Goal: Information Seeking & Learning: Learn about a topic

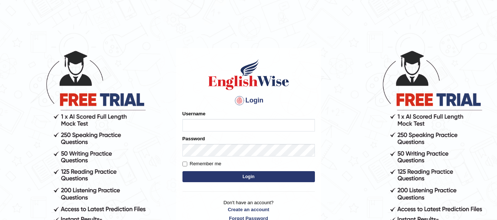
type input "dolita89"
click at [249, 177] on button "Login" at bounding box center [248, 176] width 132 height 11
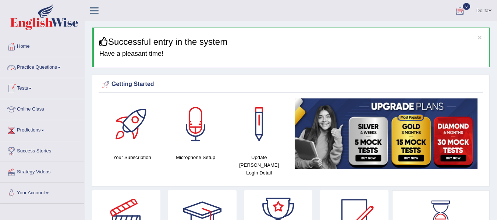
click at [66, 67] on link "Practice Questions" at bounding box center [42, 66] width 84 height 18
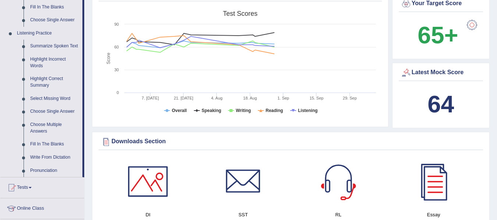
scroll to position [285, 0]
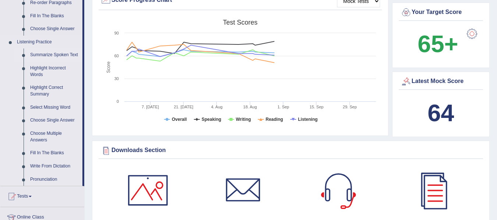
click at [64, 53] on link "Summarize Spoken Text" at bounding box center [55, 55] width 56 height 13
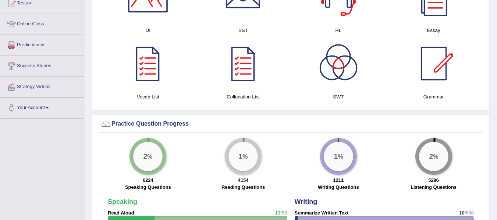
scroll to position [406, 0]
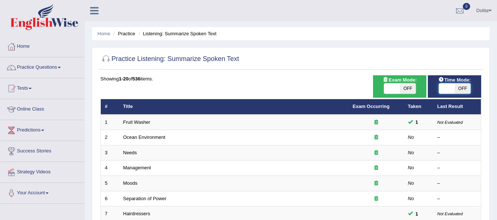
click at [447, 88] on span at bounding box center [447, 88] width 16 height 10
checkbox input "true"
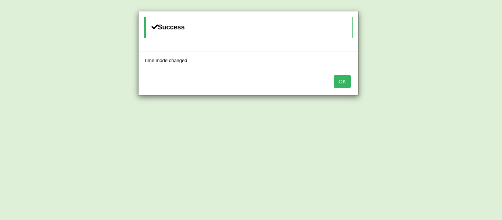
click at [340, 84] on button "OK" at bounding box center [342, 81] width 17 height 13
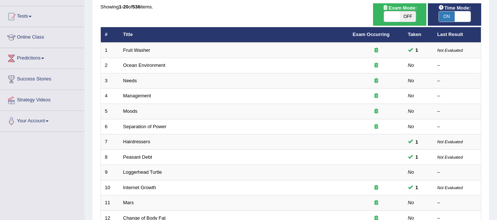
scroll to position [74, 0]
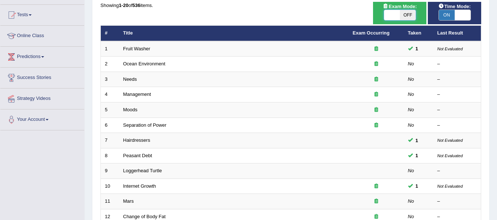
click at [391, 18] on span at bounding box center [392, 15] width 16 height 10
checkbox input "true"
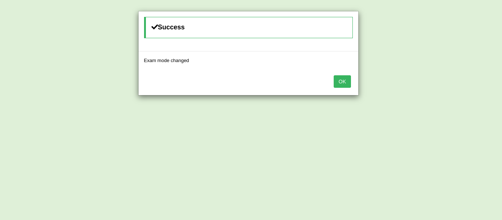
click at [347, 82] on button "OK" at bounding box center [342, 81] width 17 height 13
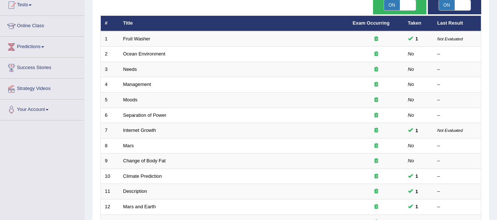
scroll to position [74, 0]
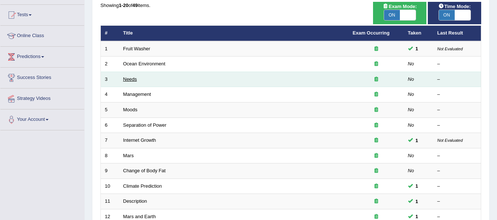
click at [133, 80] on link "Needs" at bounding box center [130, 79] width 14 height 6
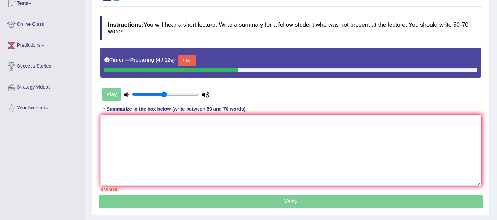
scroll to position [86, 0]
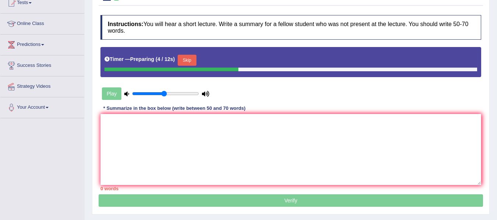
drag, startPoint x: 0, startPoint y: 0, endPoint x: 502, endPoint y: 116, distance: 515.2
click at [496, 116] on html "Toggle navigation Home Practice Questions Speaking Practice Read Aloud Repeat S…" at bounding box center [248, 24] width 497 height 220
type input "0.65"
click at [172, 91] on input "range" at bounding box center [165, 94] width 67 height 6
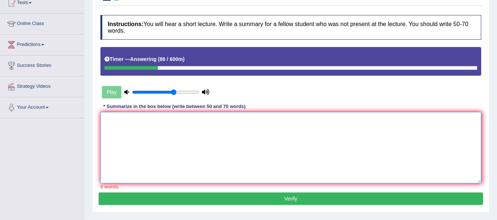
click at [135, 127] on textarea at bounding box center [290, 147] width 381 height 71
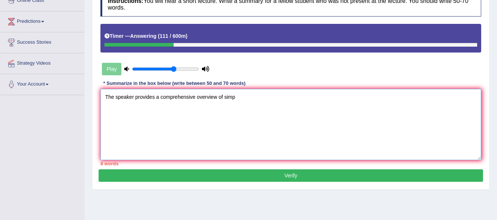
scroll to position [110, 0]
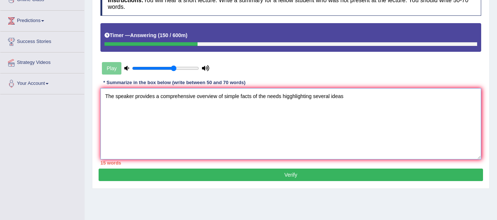
click at [292, 89] on textarea "The speaker provides a comprehensive overview of simple facts of the needs higg…" at bounding box center [290, 123] width 381 height 71
click at [386, 91] on textarea "The speaker provides a comprehensive overview of simple facts of the needs high…" at bounding box center [290, 123] width 381 height 71
click at [360, 88] on textarea "The speaker provides a comprehensive overview of simple facts of the needs high…" at bounding box center [290, 123] width 381 height 71
click at [418, 90] on textarea "The speaker provides a comprehensive overview of simple facts of the needs high…" at bounding box center [290, 123] width 381 height 71
click at [436, 89] on textarea "The speaker provides a comprehensive overview of simple facts of the needs high…" at bounding box center [290, 123] width 381 height 71
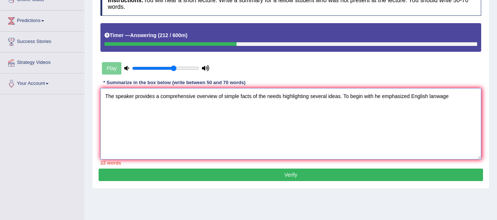
click at [442, 91] on textarea "The speaker provides a comprehensive overview of simple facts of the needs high…" at bounding box center [290, 123] width 381 height 71
click at [459, 89] on textarea "The speaker provides a comprehensive overview of simple facts of the needs high…" at bounding box center [290, 123] width 381 height 71
click at [415, 90] on textarea "The speaker provides a comprehensive overview of simple facts of the needs high…" at bounding box center [290, 123] width 381 height 71
click at [141, 101] on textarea "The speaker provides a comprehensive overview of simple facts of the needs high…" at bounding box center [290, 123] width 381 height 71
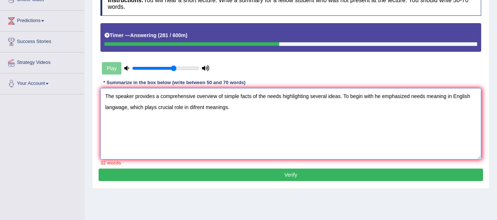
click at [157, 101] on textarea "The speaker provides a comprehensive overview of simple facts of the needs high…" at bounding box center [290, 123] width 381 height 71
click at [164, 101] on textarea "The speaker provides a comprehensive overview of simple facts of the needs high…" at bounding box center [290, 123] width 381 height 71
click at [200, 101] on textarea "The speaker provides a comprehensive overview of simple facts of the needs high…" at bounding box center [290, 123] width 381 height 71
click at [243, 100] on textarea "The speaker provides a comprehensive overview of simple facts of the needs high…" at bounding box center [290, 123] width 381 height 71
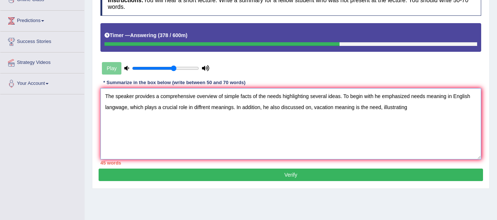
click at [357, 104] on textarea "The speaker provides a comprehensive overview of simple facts of the needs high…" at bounding box center [290, 123] width 381 height 71
click at [336, 101] on textarea "The speaker provides a comprehensive overview of simple facts of the needs high…" at bounding box center [290, 123] width 381 height 71
click at [363, 100] on textarea "The speaker provides a comprehensive overview of simple facts of the needs high…" at bounding box center [290, 123] width 381 height 71
click at [418, 101] on textarea "The speaker provides a comprehensive overview of simple facts of the needs high…" at bounding box center [290, 123] width 381 height 71
click at [416, 103] on textarea "The speaker provides a comprehensive overview of simple facts of the needs high…" at bounding box center [290, 123] width 381 height 71
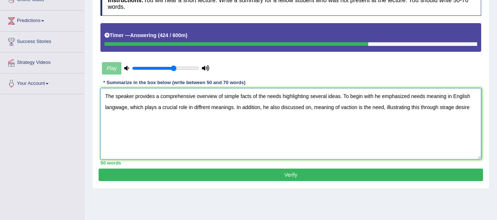
click at [450, 101] on textarea "The speaker provides a comprehensive overview of simple facts of the needs high…" at bounding box center [290, 123] width 381 height 71
click at [463, 102] on textarea "The speaker provides a comprehensive overview of simple facts of the needs high…" at bounding box center [290, 123] width 381 height 71
click at [127, 113] on textarea "The speaker provides a comprehensive overview of simple facts of the needs high…" at bounding box center [290, 123] width 381 height 71
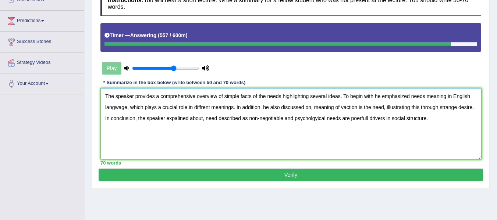
click at [334, 113] on textarea "The speaker provides a comprehensive overview of simple facts of the needs high…" at bounding box center [290, 123] width 381 height 71
click at [381, 112] on textarea "The speaker provides a comprehensive overview of simple facts of the needs high…" at bounding box center [290, 123] width 381 height 71
click at [396, 112] on textarea "The speaker provides a comprehensive overview of simple facts of the needs high…" at bounding box center [290, 123] width 381 height 71
click at [453, 102] on textarea "The speaker provides a comprehensive overview of simple facts of the needs high…" at bounding box center [290, 123] width 381 height 71
type textarea "The speaker provides a comprehensive overview of simple facts of the needs high…"
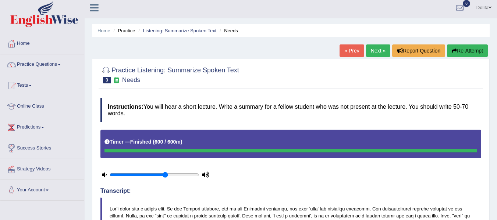
scroll to position [0, 0]
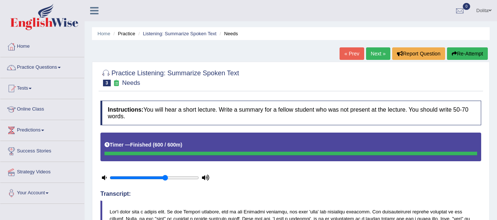
click at [375, 53] on link "Next »" at bounding box center [378, 53] width 24 height 13
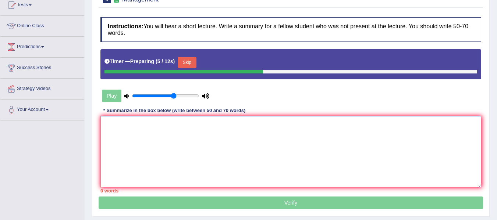
click at [192, 125] on textarea at bounding box center [290, 151] width 381 height 71
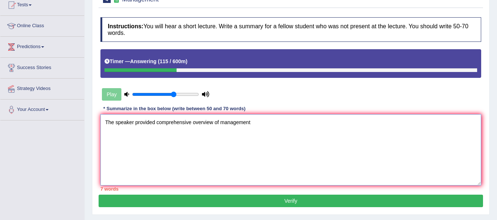
click at [159, 117] on textarea "The speaker provided comprehensive overview of management" at bounding box center [290, 149] width 381 height 71
click at [261, 122] on textarea "The speaker provided a comprehensive overview of management" at bounding box center [290, 149] width 381 height 71
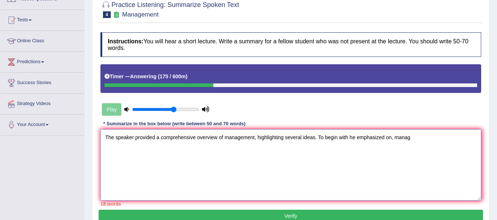
scroll to position [56, 0]
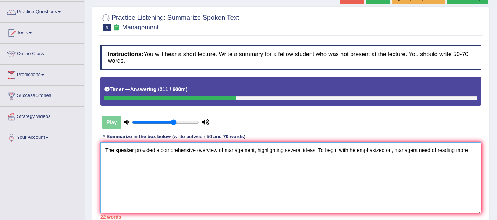
click at [451, 172] on textarea "The speaker provided a comprehensive overview of management, highlighting sever…" at bounding box center [290, 177] width 381 height 71
click at [442, 145] on textarea "The speaker provided a comprehensive overview of management, highlighting sever…" at bounding box center [290, 177] width 381 height 71
click at [460, 144] on textarea "The speaker provided a comprehensive overview of management, highlighting sever…" at bounding box center [290, 177] width 381 height 71
click at [468, 144] on textarea "The speaker provided a comprehensive overview of management, highlighting sever…" at bounding box center [290, 177] width 381 height 71
click at [476, 145] on textarea "The speaker provided a comprehensive overview of management, highlighting sever…" at bounding box center [290, 177] width 381 height 71
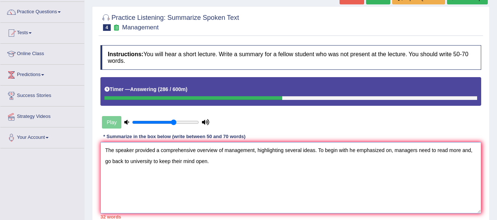
click at [119, 156] on textarea "The speaker provided a comprehensive overview of management, highlighting sever…" at bounding box center [290, 177] width 381 height 71
click at [169, 171] on textarea "The speaker provided a comprehensive overview of management, highlighting sever…" at bounding box center [290, 177] width 381 height 71
click at [466, 145] on textarea "The speaker provided a comprehensive overview of management, highlighting sever…" at bounding box center [290, 177] width 381 height 71
click at [224, 157] on textarea "The speaker provided a comprehensive overview of management, highlighting sever…" at bounding box center [290, 177] width 381 height 71
click at [400, 164] on textarea "The speaker provided a comprehensive overview of management, highlighting sever…" at bounding box center [290, 177] width 381 height 71
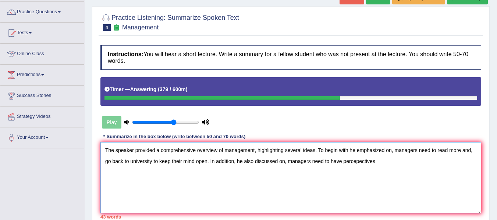
drag, startPoint x: 347, startPoint y: 156, endPoint x: 326, endPoint y: 157, distance: 20.6
click at [326, 157] on textarea "The speaker provided a comprehensive overview of management, highlighting sever…" at bounding box center [290, 177] width 381 height 71
click at [326, 155] on textarea "The speaker provided a comprehensive overview of management, highlighting sever…" at bounding box center [290, 177] width 381 height 71
click at [395, 157] on textarea "The speaker provided a comprehensive overview of management, highlighting sever…" at bounding box center [290, 177] width 381 height 71
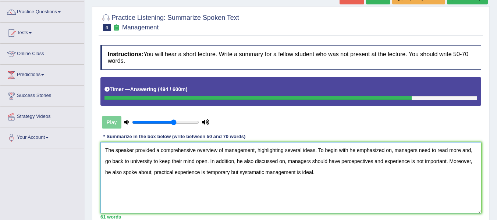
click at [266, 167] on textarea "The speaker provided a comprehensive overview of management, highlighting sever…" at bounding box center [290, 177] width 381 height 71
click at [356, 169] on textarea "The speaker provided a comprehensive overview of management, highlighting sever…" at bounding box center [290, 177] width 381 height 71
click at [384, 167] on textarea "The speaker provided a comprehensive overview of management, highlighting sever…" at bounding box center [290, 177] width 381 height 71
click at [411, 170] on textarea "The speaker provided a comprehensive overview of management, highlighting sever…" at bounding box center [290, 177] width 381 height 71
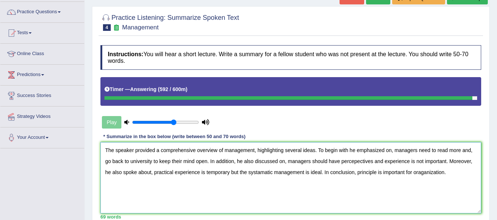
click at [461, 165] on textarea "The speaker provided a comprehensive overview of management, highlighting sever…" at bounding box center [290, 177] width 381 height 71
type textarea "The speaker provided a comprehensive overview of management, highlighting sever…"
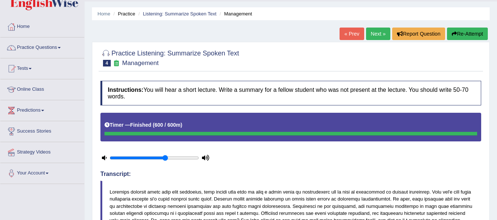
scroll to position [0, 0]
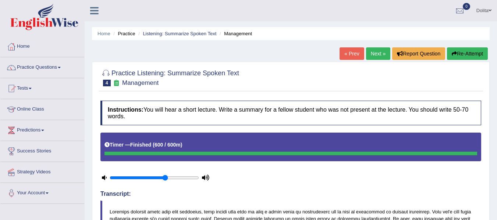
click at [374, 55] on link "Next »" at bounding box center [378, 53] width 24 height 13
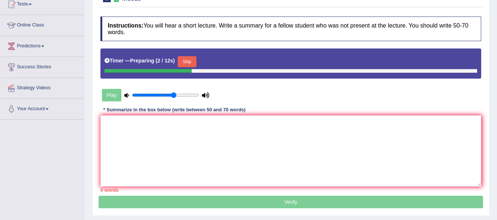
scroll to position [94, 0]
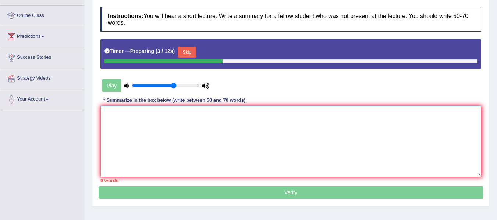
click at [145, 106] on textarea at bounding box center [290, 141] width 381 height 71
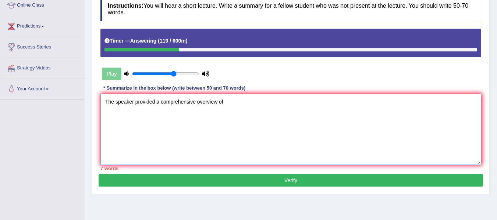
scroll to position [106, 0]
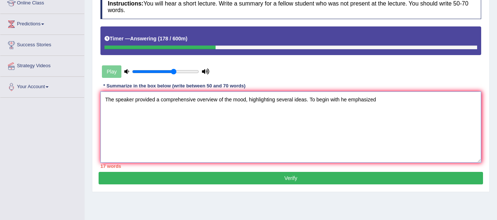
click at [382, 93] on textarea "The speaker provided a comprehensive overview of the mood, highlighting several…" at bounding box center [290, 127] width 381 height 71
click at [388, 94] on textarea "The speaker provided a comprehensive overview of the mood, highlighting several…" at bounding box center [290, 127] width 381 height 71
click at [345, 146] on textarea "The speaker provided a comprehensive overview of the mood, highlighting several…" at bounding box center [290, 127] width 381 height 71
click at [385, 94] on textarea "The speaker provided a comprehensive overview of the mood, highlighting several…" at bounding box center [290, 127] width 381 height 71
click at [352, 121] on textarea "The speaker provided a comprehensive overview of the mood, highlighting several…" at bounding box center [290, 127] width 381 height 71
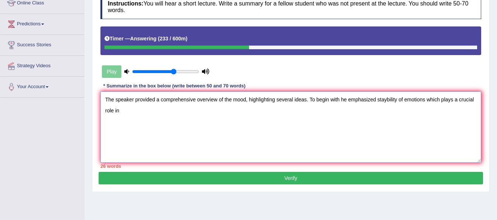
click at [391, 131] on textarea "The speaker provided a comprehensive overview of the mood, highlighting several…" at bounding box center [290, 127] width 381 height 71
click at [391, 93] on textarea "The speaker provided a comprehensive overview of the mood, highlighting several…" at bounding box center [290, 127] width 381 height 71
click at [305, 132] on textarea "The speaker provided a comprehensive overview of the mood, highlighting several…" at bounding box center [290, 127] width 381 height 71
click at [426, 93] on textarea "The speaker provided a comprehensive overview of the mood, highlighting several…" at bounding box center [290, 127] width 381 height 71
click at [142, 107] on textarea "The speaker provided a comprehensive overview of the mood, highlighting several…" at bounding box center [290, 127] width 381 height 71
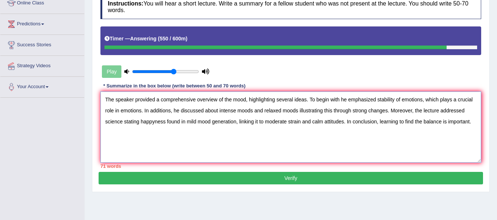
click at [462, 105] on textarea "The speaker provided a comprehensive overview of the mood, highlighting several…" at bounding box center [290, 127] width 381 height 71
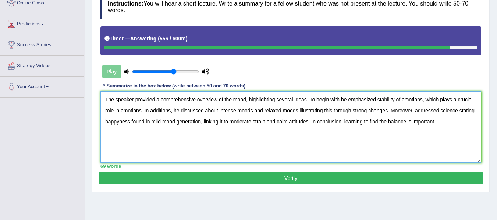
click at [462, 104] on textarea "The speaker provided a comprehensive overview of the mood, highlighting several…" at bounding box center [290, 127] width 381 height 71
click at [114, 116] on textarea "The speaker provided a comprehensive overview of the mood, highlighting several…" at bounding box center [290, 127] width 381 height 71
click at [119, 117] on textarea "The speaker provided a comprehensive overview of the mood, highlighting several…" at bounding box center [290, 127] width 381 height 71
click at [120, 118] on textarea "The speaker provided a comprehensive overview of the mood, highlighting several…" at bounding box center [290, 127] width 381 height 71
type textarea "The speaker provided a comprehensive overview of the mood, highlighting several…"
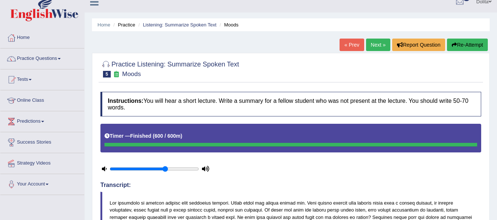
scroll to position [0, 0]
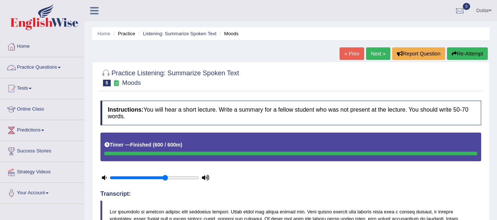
click at [67, 65] on link "Practice Questions" at bounding box center [42, 66] width 84 height 18
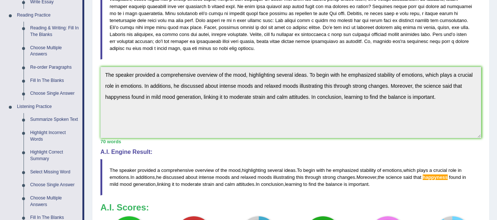
scroll to position [217, 0]
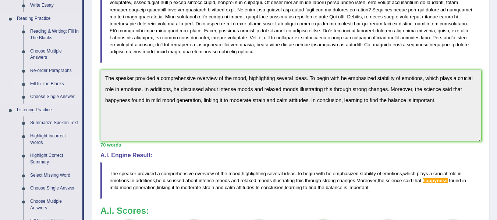
click at [57, 85] on link "Fill In The Blanks" at bounding box center [55, 84] width 56 height 13
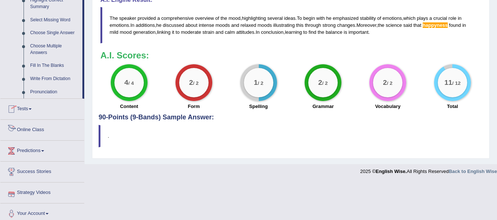
scroll to position [377, 0]
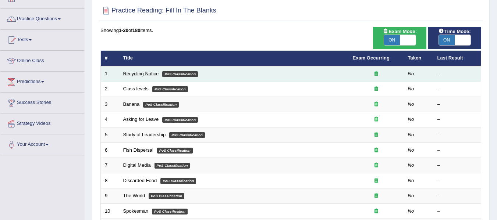
click at [146, 74] on link "Recycling Notice" at bounding box center [141, 74] width 36 height 6
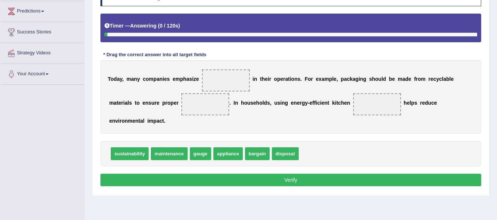
scroll to position [111, 0]
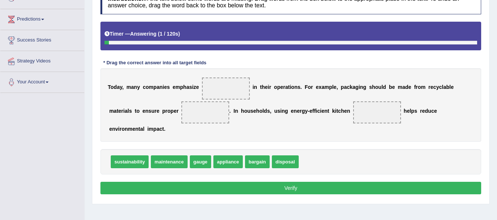
drag, startPoint x: 502, startPoint y: 62, endPoint x: 502, endPoint y: 121, distance: 59.6
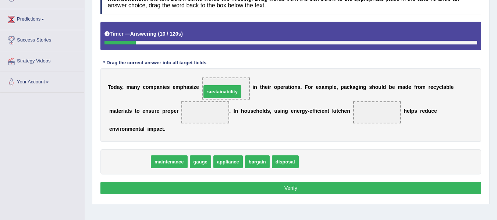
drag, startPoint x: 134, startPoint y: 162, endPoint x: 227, endPoint y: 92, distance: 116.6
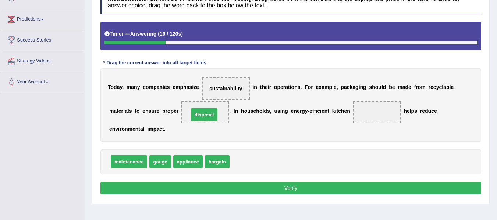
drag, startPoint x: 253, startPoint y: 165, endPoint x: 212, endPoint y: 118, distance: 62.3
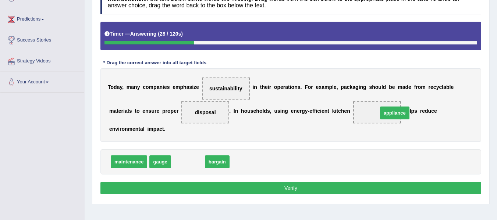
drag, startPoint x: 196, startPoint y: 163, endPoint x: 402, endPoint y: 114, distance: 212.4
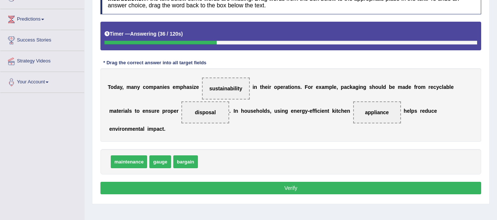
click at [286, 191] on button "Verify" at bounding box center [290, 188] width 381 height 13
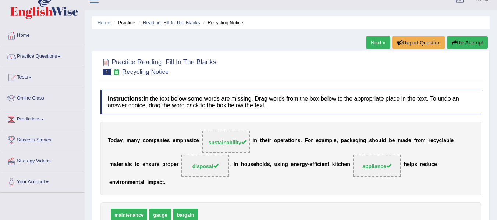
scroll to position [7, 0]
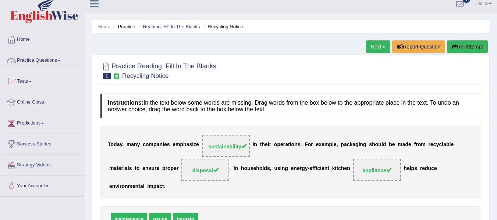
click at [64, 66] on link "Practice Questions" at bounding box center [42, 59] width 84 height 18
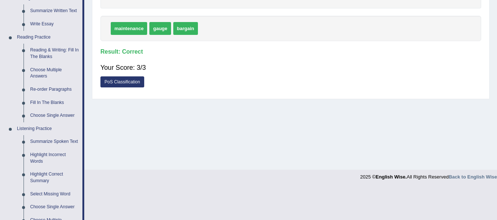
scroll to position [201, 0]
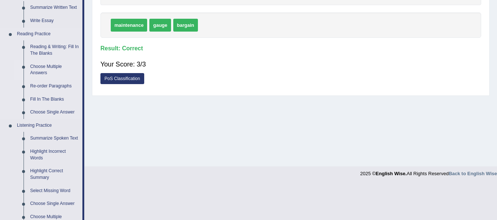
click at [41, 69] on link "Choose Multiple Answers" at bounding box center [55, 69] width 56 height 19
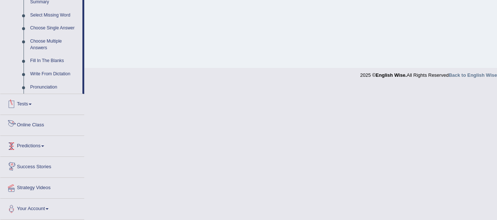
scroll to position [325, 0]
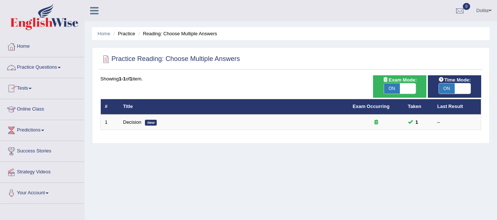
click at [61, 67] on span at bounding box center [59, 67] width 3 height 1
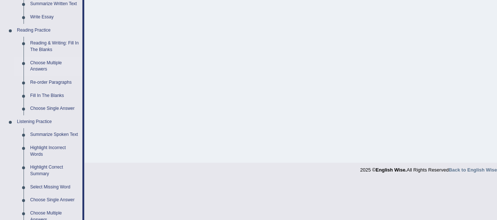
scroll to position [207, 0]
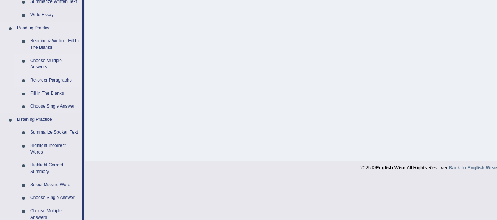
click at [63, 81] on link "Re-order Paragraphs" at bounding box center [55, 80] width 56 height 13
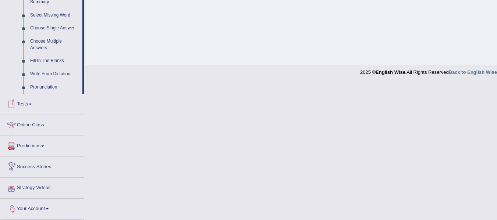
scroll to position [303, 0]
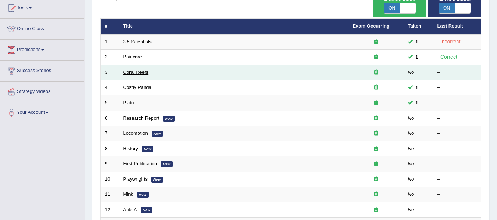
click at [132, 74] on link "Coral Reefs" at bounding box center [135, 72] width 25 height 6
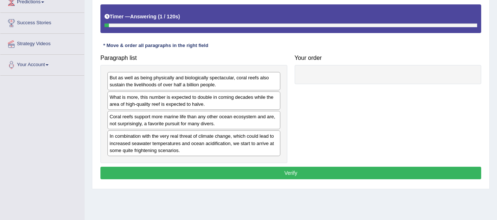
scroll to position [133, 0]
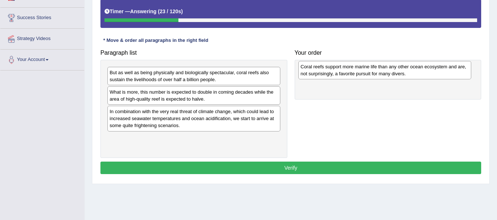
drag, startPoint x: 204, startPoint y: 118, endPoint x: 395, endPoint y: 73, distance: 196.0
click at [395, 73] on div "Coral reefs support more marine life than any other ocean ecosystem and are, no…" at bounding box center [384, 70] width 173 height 18
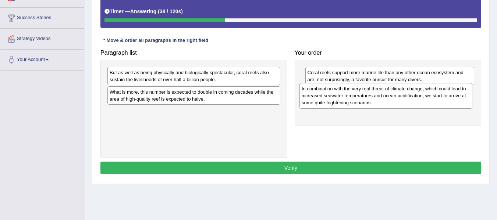
drag, startPoint x: 162, startPoint y: 115, endPoint x: 353, endPoint y: 92, distance: 192.2
click at [353, 92] on div "In combination with the very real threat of climate change, which could lead to…" at bounding box center [385, 95] width 173 height 25
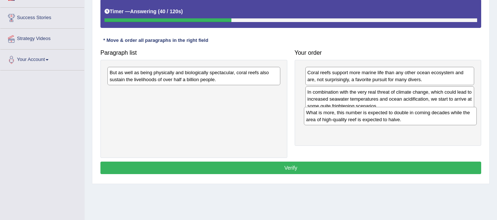
drag, startPoint x: 164, startPoint y: 98, endPoint x: 360, endPoint y: 119, distance: 197.4
click at [360, 119] on div "What is more, this number is expected to double in coming decades while the are…" at bounding box center [390, 116] width 173 height 18
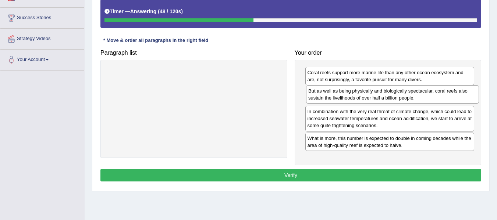
drag, startPoint x: 212, startPoint y: 75, endPoint x: 412, endPoint y: 93, distance: 200.8
click at [412, 93] on div "But as well as being physically and biologically spectacular, coral reefs also …" at bounding box center [392, 94] width 173 height 18
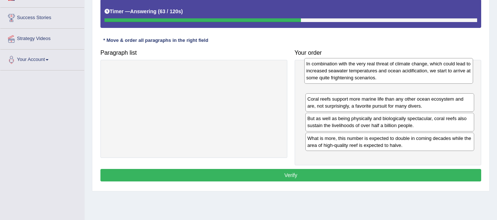
drag, startPoint x: 404, startPoint y: 121, endPoint x: 403, endPoint y: 74, distance: 47.4
click at [403, 74] on div "In combination with the very real threat of climate change, which could lead to…" at bounding box center [388, 70] width 169 height 25
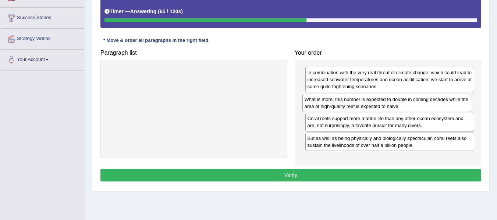
drag, startPoint x: 353, startPoint y: 139, endPoint x: 350, endPoint y: 99, distance: 40.2
click at [350, 99] on div "What is more, this number is expected to double in coming decades while the are…" at bounding box center [386, 103] width 169 height 18
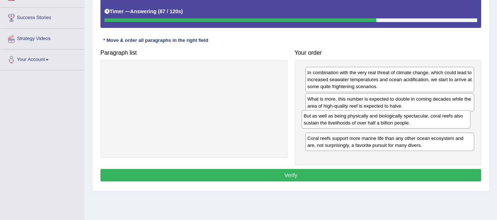
drag, startPoint x: 357, startPoint y: 146, endPoint x: 353, endPoint y: 123, distance: 22.7
click at [353, 123] on div "But as well as being physically and biologically spectacular, coral reefs also …" at bounding box center [386, 119] width 169 height 18
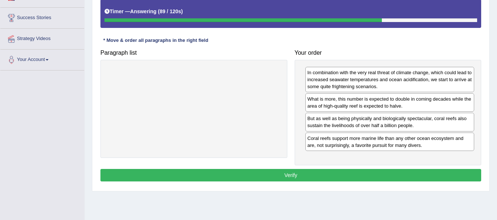
click at [288, 177] on button "Verify" at bounding box center [290, 175] width 381 height 13
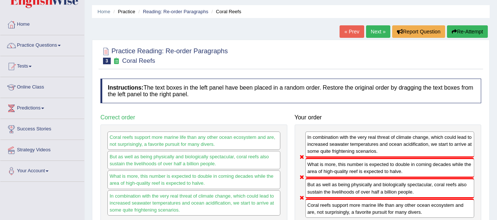
scroll to position [23, 0]
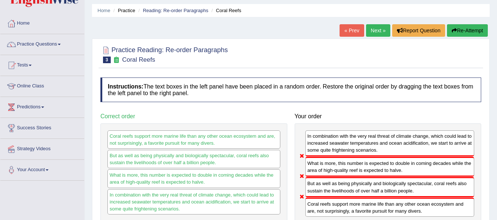
click at [374, 29] on link "Next »" at bounding box center [378, 30] width 24 height 13
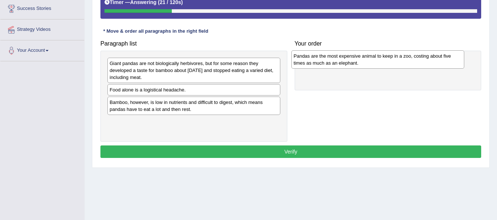
drag, startPoint x: 180, startPoint y: 93, endPoint x: 366, endPoint y: 60, distance: 189.0
click at [366, 60] on div "Pandas are the most expensive animal to keep in a zoo, costing about five times…" at bounding box center [377, 59] width 173 height 18
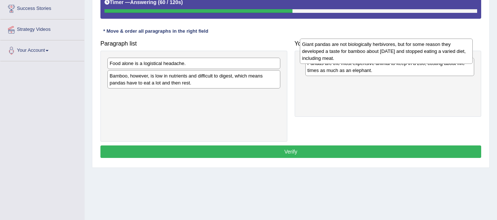
drag, startPoint x: 124, startPoint y: 71, endPoint x: 316, endPoint y: 52, distance: 193.3
click at [316, 52] on div "Giant pandas are not biologically herbivores, but for some reason they develope…" at bounding box center [386, 51] width 173 height 25
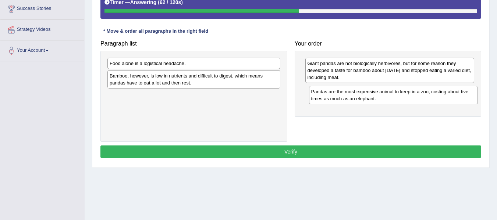
drag, startPoint x: 317, startPoint y: 66, endPoint x: 315, endPoint y: 95, distance: 28.7
click at [315, 95] on div "Pandas are the most expensive animal to keep in a zoo, costing about five times…" at bounding box center [393, 95] width 169 height 18
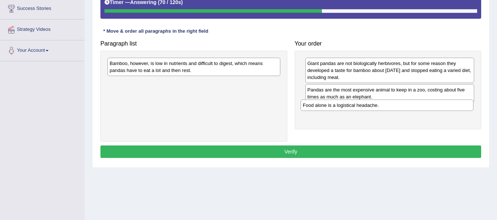
drag, startPoint x: 156, startPoint y: 64, endPoint x: 349, endPoint y: 106, distance: 197.5
click at [349, 106] on div "Food alone is a logistical headache." at bounding box center [386, 105] width 173 height 11
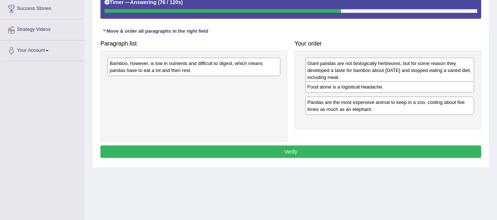
drag, startPoint x: 349, startPoint y: 113, endPoint x: 349, endPoint y: 90, distance: 22.4
click at [349, 90] on div "Food alone is a logistical headache." at bounding box center [389, 86] width 169 height 11
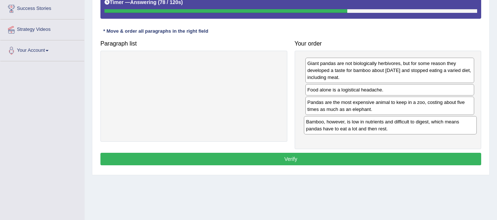
drag, startPoint x: 214, startPoint y: 67, endPoint x: 411, endPoint y: 124, distance: 204.9
click at [411, 124] on div "Bamboo, however, is low in nutrients and difficult to digest, which means panda…" at bounding box center [390, 125] width 173 height 18
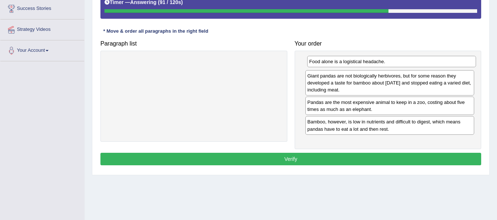
drag, startPoint x: 348, startPoint y: 91, endPoint x: 350, endPoint y: 63, distance: 28.4
click at [350, 63] on div "Food alone is a logistical headache." at bounding box center [391, 61] width 169 height 11
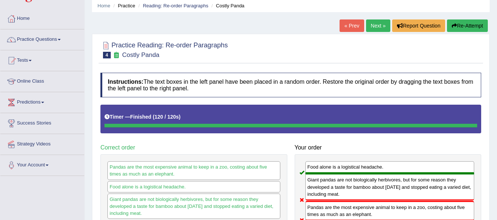
scroll to position [19, 0]
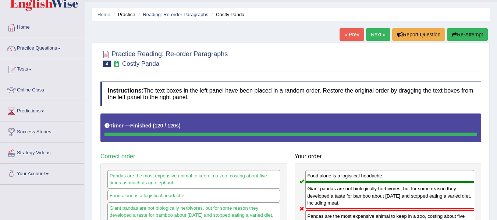
click at [368, 38] on link "Next »" at bounding box center [378, 34] width 24 height 13
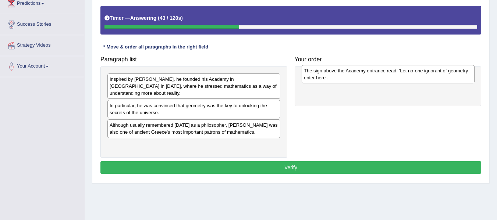
drag, startPoint x: 215, startPoint y: 105, endPoint x: 409, endPoint y: 77, distance: 196.2
click at [409, 77] on div "The sign above the Academy entrance read: 'Let no-one ignorant of geometry ente…" at bounding box center [388, 74] width 173 height 18
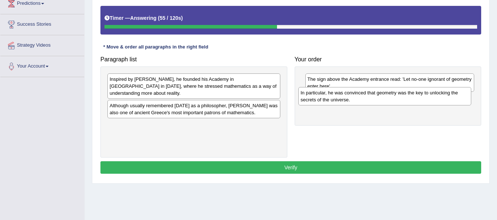
drag, startPoint x: 186, startPoint y: 102, endPoint x: 376, endPoint y: 96, distance: 190.6
click at [376, 96] on div "In particular, he was convinced that geometry was the key to unlocking the secr…" at bounding box center [384, 96] width 173 height 18
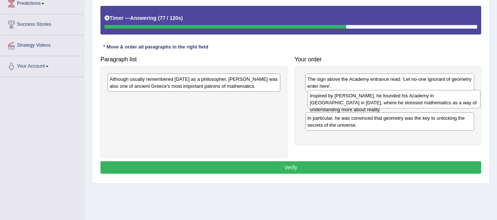
drag, startPoint x: 167, startPoint y: 85, endPoint x: 363, endPoint y: 100, distance: 197.0
click at [363, 100] on div "Inspired by [PERSON_NAME], he founded his Academy in [GEOGRAPHIC_DATA] in [DATE…" at bounding box center [393, 99] width 173 height 18
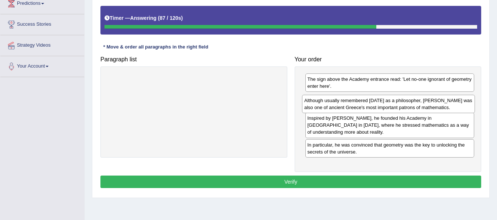
drag, startPoint x: 159, startPoint y: 88, endPoint x: 350, endPoint y: 106, distance: 192.1
click at [350, 106] on div "Although usually remembered [DATE] as a philosopher, [PERSON_NAME] was also one…" at bounding box center [388, 104] width 173 height 18
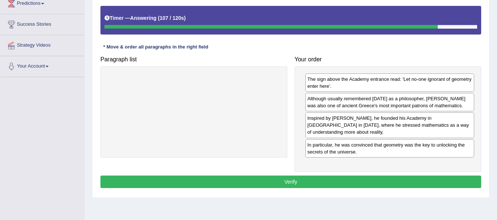
click at [316, 177] on button "Verify" at bounding box center [290, 182] width 381 height 13
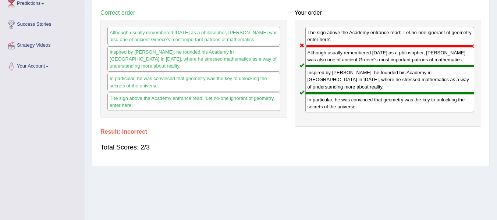
click at [316, 177] on div "Home Practice Reading: Re-order Paragraphs [PERSON_NAME] « Prev Next » Report Q…" at bounding box center [291, 57] width 412 height 368
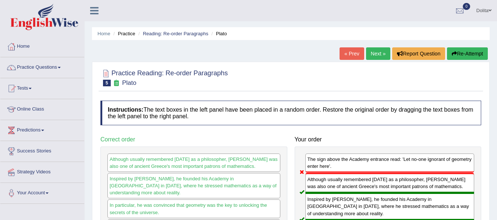
click at [372, 52] on link "Next »" at bounding box center [378, 53] width 24 height 13
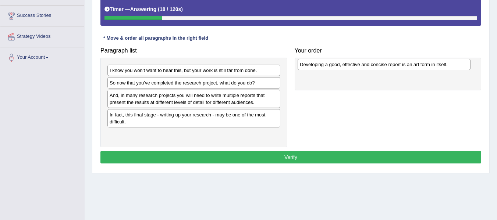
drag, startPoint x: 141, startPoint y: 97, endPoint x: 331, endPoint y: 66, distance: 192.6
click at [331, 66] on div "Developing a good, effective and concise report is an art form in itself." at bounding box center [383, 64] width 173 height 11
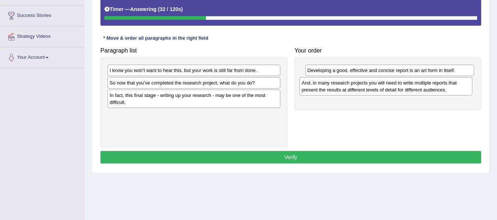
drag, startPoint x: 149, startPoint y: 99, endPoint x: 341, endPoint y: 86, distance: 192.4
click at [341, 86] on div "And, in many research projects you will need to write multiple reports that pre…" at bounding box center [385, 86] width 173 height 18
click at [145, 72] on div "I know you won’t want to hear this, but your work is still far from done." at bounding box center [193, 70] width 173 height 11
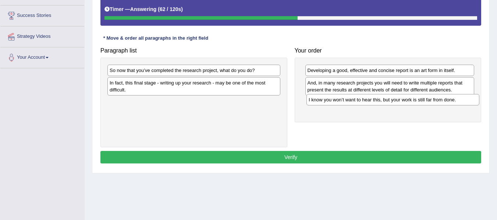
drag, startPoint x: 133, startPoint y: 73, endPoint x: 332, endPoint y: 102, distance: 200.7
click at [332, 102] on div "I know you won’t want to hear this, but your work is still far from done." at bounding box center [392, 99] width 173 height 11
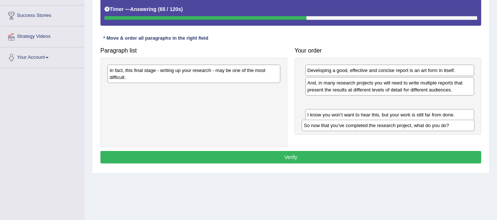
drag, startPoint x: 190, startPoint y: 71, endPoint x: 386, endPoint y: 126, distance: 203.2
click at [386, 126] on div "So now that you’ve completed the research project, what do you do?" at bounding box center [388, 125] width 173 height 11
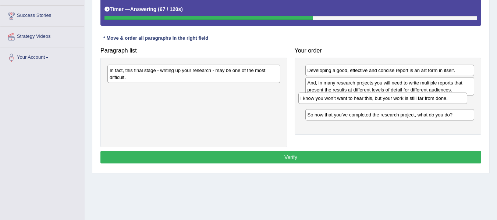
drag, startPoint x: 360, startPoint y: 114, endPoint x: 353, endPoint y: 97, distance: 18.0
click at [353, 97] on div "I know you won’t want to hear this, but your work is still far from done." at bounding box center [382, 98] width 169 height 11
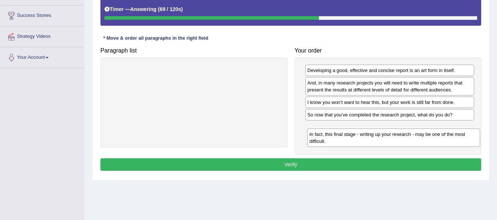
drag, startPoint x: 226, startPoint y: 74, endPoint x: 425, endPoint y: 132, distance: 208.0
click at [425, 132] on div "In fact, this final stage - writing up your research - may be one of the most d…" at bounding box center [393, 138] width 173 height 18
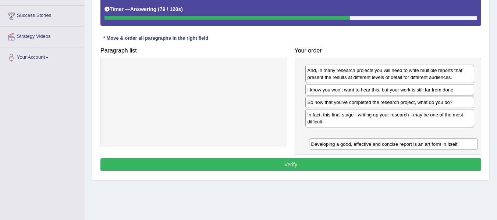
drag, startPoint x: 369, startPoint y: 69, endPoint x: 369, endPoint y: 138, distance: 68.0
click at [369, 139] on div "Developing a good, effective and concise report is an art form in itself." at bounding box center [393, 144] width 169 height 11
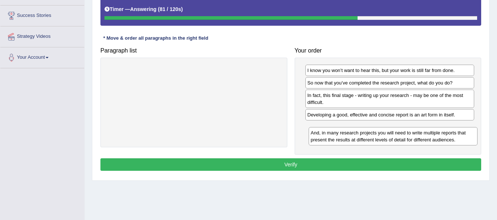
drag, startPoint x: 339, startPoint y: 72, endPoint x: 332, endPoint y: 128, distance: 56.3
click at [332, 128] on div "And, in many research projects you will need to write multiple reports that pre…" at bounding box center [393, 136] width 169 height 18
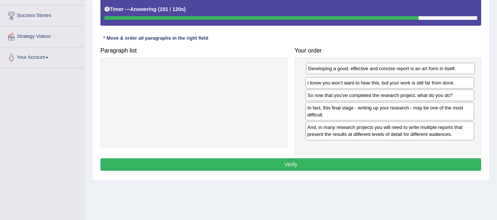
drag, startPoint x: 356, startPoint y: 117, endPoint x: 357, endPoint y: 70, distance: 46.3
click at [357, 70] on div "Developing a good, effective and concise report is an art form in itself." at bounding box center [390, 68] width 169 height 11
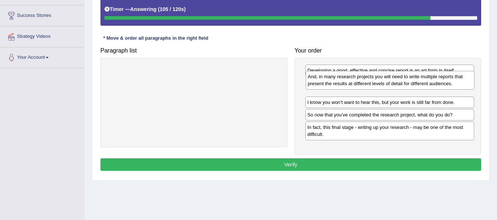
drag, startPoint x: 346, startPoint y: 134, endPoint x: 347, endPoint y: 80, distance: 54.1
click at [347, 80] on div "And, in many research projects you will need to write multiple reports that pre…" at bounding box center [390, 80] width 169 height 18
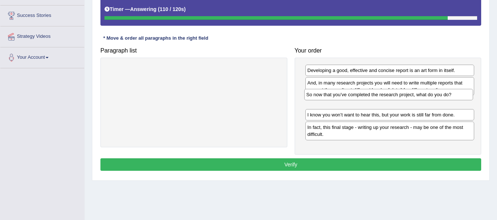
drag, startPoint x: 363, startPoint y: 114, endPoint x: 362, endPoint y: 94, distance: 20.3
click at [362, 94] on div "So now that you’ve completed the research project, what do you do?" at bounding box center [388, 94] width 169 height 11
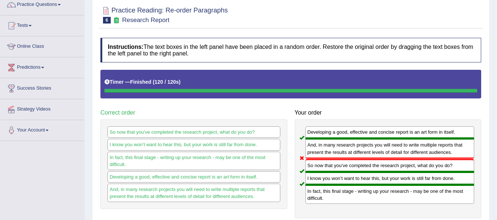
scroll to position [2, 0]
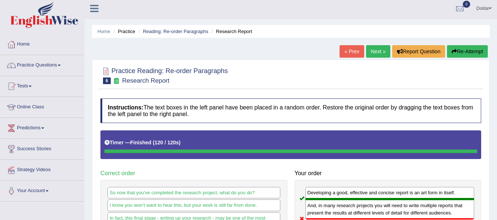
click at [374, 54] on link "Next »" at bounding box center [378, 51] width 24 height 13
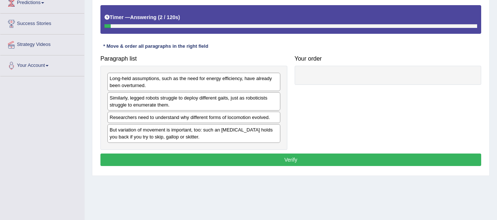
scroll to position [128, 0]
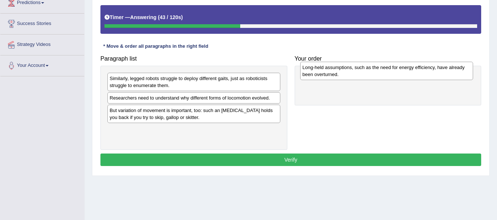
drag, startPoint x: 165, startPoint y: 83, endPoint x: 357, endPoint y: 69, distance: 193.2
click at [357, 69] on div "Long-held assumptions, such as the need for energy efficiency, have already bee…" at bounding box center [386, 71] width 173 height 18
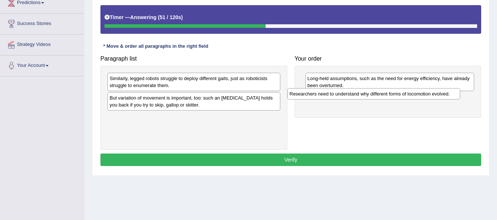
drag, startPoint x: 152, startPoint y: 99, endPoint x: 332, endPoint y: 95, distance: 180.2
click at [332, 95] on div "Researchers need to understand why different forms of locomotion evolved." at bounding box center [373, 93] width 173 height 11
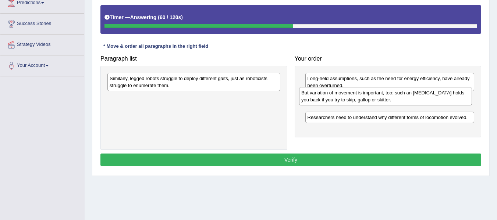
drag, startPoint x: 155, startPoint y: 107, endPoint x: 346, endPoint y: 102, distance: 191.6
click at [346, 102] on div "But variation of movement is important, too: such an ankle brace holds you back…" at bounding box center [385, 96] width 173 height 18
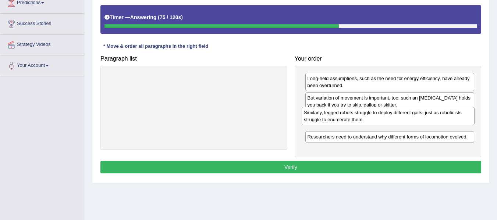
drag, startPoint x: 161, startPoint y: 84, endPoint x: 355, endPoint y: 119, distance: 197.3
click at [355, 119] on div "Similarly, legged robots struggle to deploy different gaits, just as roboticist…" at bounding box center [388, 116] width 173 height 18
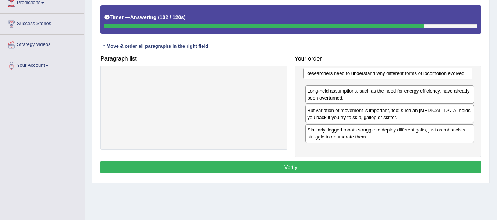
drag, startPoint x: 398, startPoint y: 139, endPoint x: 400, endPoint y: 76, distance: 63.3
click at [400, 76] on div "Researchers need to understand why different forms of locomotion evolved." at bounding box center [387, 73] width 169 height 11
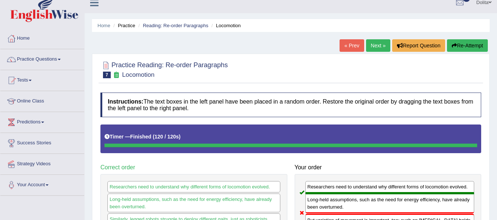
scroll to position [0, 0]
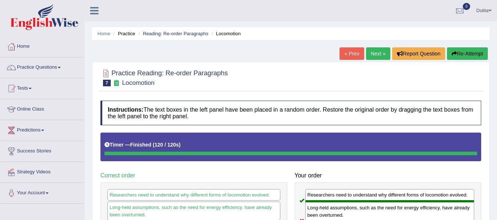
click at [375, 58] on link "Next »" at bounding box center [378, 53] width 24 height 13
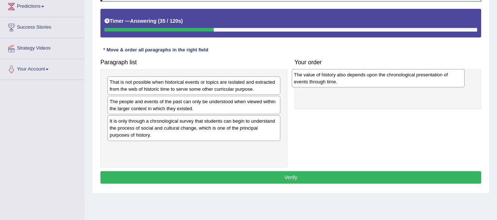
drag, startPoint x: 196, startPoint y: 154, endPoint x: 380, endPoint y: 81, distance: 198.2
click at [380, 81] on div "The value of history also depends upon the chronological presentation of events…" at bounding box center [378, 78] width 173 height 18
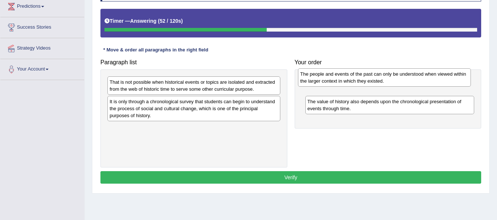
drag, startPoint x: 167, startPoint y: 108, endPoint x: 366, endPoint y: 84, distance: 200.5
click at [366, 84] on div "The people and events of the past can only be understood when viewed within the…" at bounding box center [384, 77] width 173 height 18
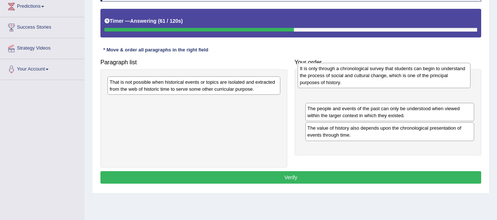
drag, startPoint x: 207, startPoint y: 111, endPoint x: 396, endPoint y: 79, distance: 192.4
click at [396, 79] on div "It is only through a chronological survey that students can begin to understand…" at bounding box center [383, 75] width 173 height 25
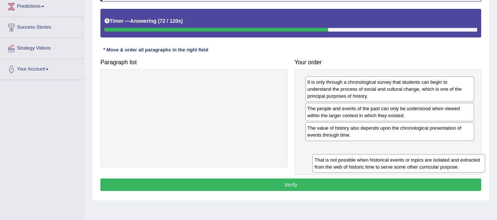
drag, startPoint x: 195, startPoint y: 84, endPoint x: 398, endPoint y: 160, distance: 215.8
click at [398, 160] on div "That is not possible when historical events or topics are isolated and extracte…" at bounding box center [398, 163] width 173 height 18
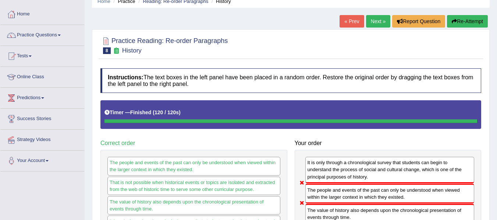
scroll to position [17, 0]
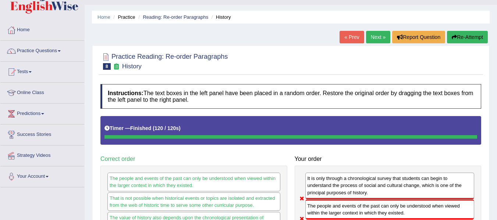
click at [377, 32] on link "Next »" at bounding box center [378, 37] width 24 height 13
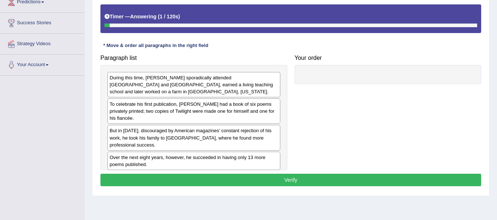
scroll to position [129, 0]
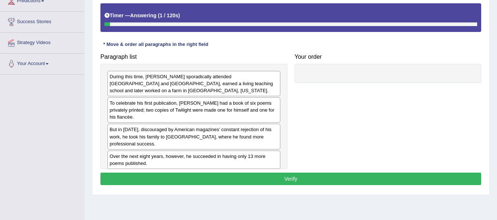
drag, startPoint x: 502, startPoint y: 44, endPoint x: 502, endPoint y: 114, distance: 69.5
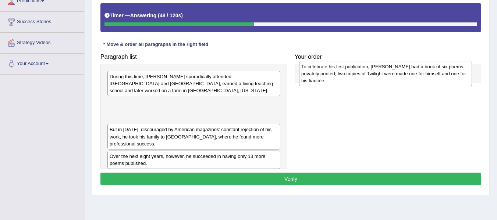
drag, startPoint x: 159, startPoint y: 114, endPoint x: 351, endPoint y: 84, distance: 194.2
click at [351, 84] on div "To celebrate his first publication, [PERSON_NAME] had a book of six poems priva…" at bounding box center [385, 73] width 173 height 25
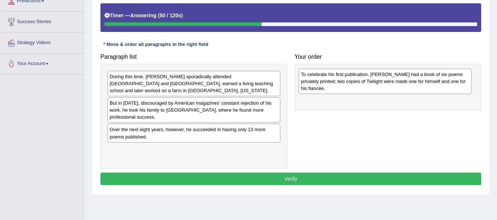
drag, startPoint x: 192, startPoint y: 108, endPoint x: 383, endPoint y: 87, distance: 192.4
click at [383, 87] on div "To celebrate his first publication, [PERSON_NAME] had a book of six poems priva…" at bounding box center [385, 81] width 173 height 25
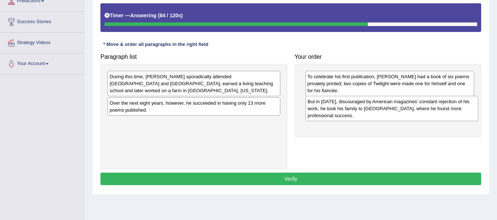
drag, startPoint x: 160, startPoint y: 105, endPoint x: 358, endPoint y: 111, distance: 198.3
click at [358, 111] on div "But in [DATE], discouraged by American magazines’ constant rejection of his wor…" at bounding box center [391, 108] width 173 height 25
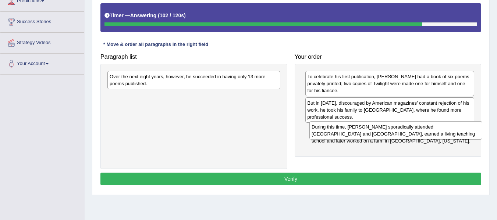
drag, startPoint x: 139, startPoint y: 84, endPoint x: 338, endPoint y: 135, distance: 204.9
click at [338, 135] on div "During this time, Frost sporadically attended Dartmouth and Harvard, earned a l…" at bounding box center [395, 130] width 173 height 18
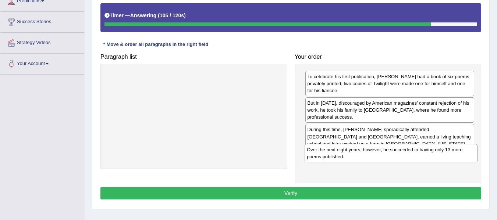
drag, startPoint x: 161, startPoint y: 80, endPoint x: 358, endPoint y: 153, distance: 210.1
click at [358, 153] on div "Over the next eight years, however, he succeeded in having only 13 more poems p…" at bounding box center [390, 153] width 173 height 18
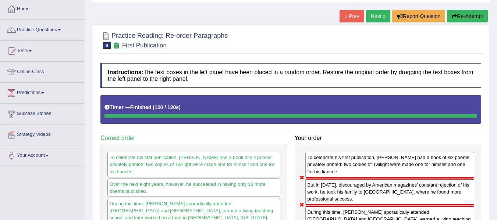
scroll to position [0, 0]
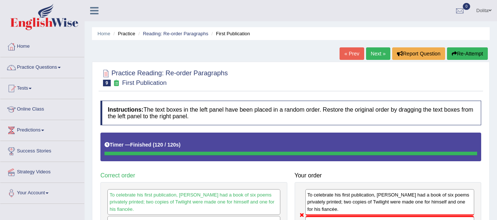
click at [371, 54] on link "Next »" at bounding box center [378, 53] width 24 height 13
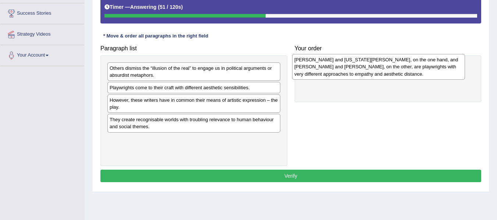
drag, startPoint x: 185, startPoint y: 125, endPoint x: 369, endPoint y: 65, distance: 193.7
click at [369, 65] on div "Thornton Wilder and Tennessee Williams, on the one hand, and Bertolt Brecht and…" at bounding box center [378, 66] width 173 height 25
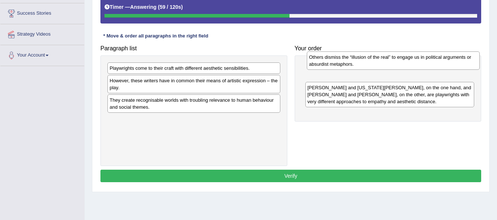
drag, startPoint x: 171, startPoint y: 78, endPoint x: 370, endPoint y: 71, distance: 198.7
click at [370, 70] on div "Others dismiss the “illusion of the real” to engage us in political arguments o…" at bounding box center [393, 60] width 173 height 18
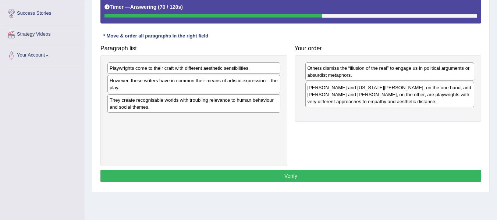
click at [153, 86] on div "However, these writers have in common their means of artistic expression – the …" at bounding box center [193, 84] width 173 height 18
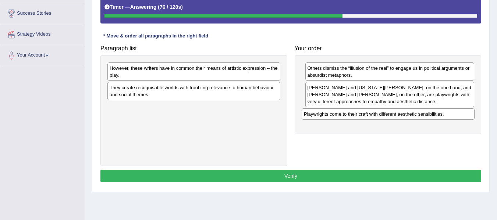
drag, startPoint x: 148, startPoint y: 67, endPoint x: 343, endPoint y: 113, distance: 200.2
click at [343, 113] on div "Playwrights come to their craft with different aesthetic sensibilities." at bounding box center [388, 113] width 173 height 11
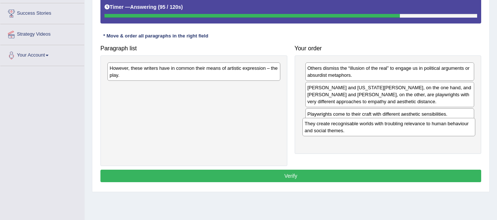
drag, startPoint x: 155, startPoint y: 97, endPoint x: 350, endPoint y: 133, distance: 198.2
click at [350, 133] on div "They create recognisable worlds with troubling relevance to human behaviour and…" at bounding box center [388, 127] width 173 height 18
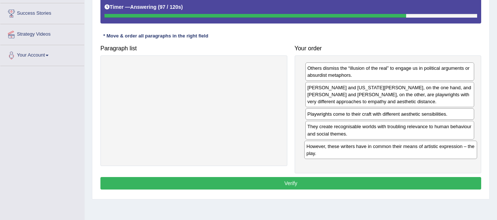
drag, startPoint x: 195, startPoint y: 77, endPoint x: 392, endPoint y: 156, distance: 211.7
click at [392, 156] on div "However, these writers have in common their means of artistic expression – the …" at bounding box center [390, 150] width 173 height 18
click at [317, 185] on button "Verify" at bounding box center [290, 183] width 381 height 13
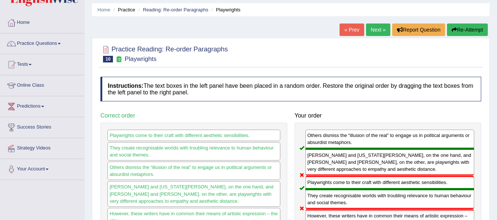
scroll to position [14, 0]
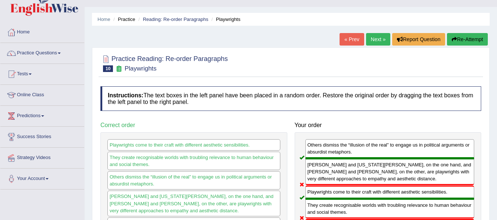
click at [376, 40] on link "Next »" at bounding box center [378, 39] width 24 height 13
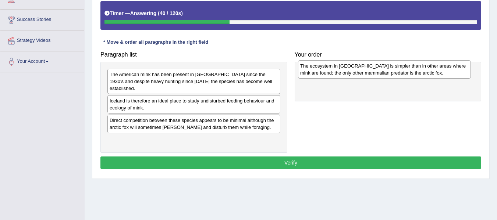
drag, startPoint x: 206, startPoint y: 114, endPoint x: 396, endPoint y: 67, distance: 196.3
click at [396, 67] on div "The ecosystem in [GEOGRAPHIC_DATA] is simpler than in other areas where mink ar…" at bounding box center [384, 69] width 173 height 18
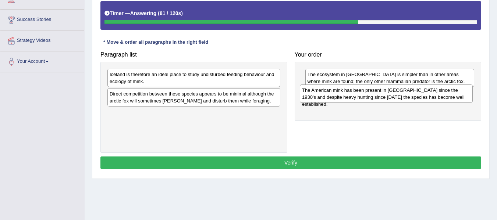
drag, startPoint x: 145, startPoint y: 82, endPoint x: 338, endPoint y: 98, distance: 194.1
click at [338, 98] on div "The American mink has been present in [GEOGRAPHIC_DATA] since the 1930's and de…" at bounding box center [386, 94] width 173 height 18
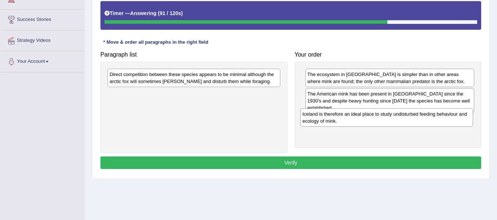
drag, startPoint x: 162, startPoint y: 82, endPoint x: 355, endPoint y: 121, distance: 196.7
click at [355, 121] on div "Iceland is therefore an ideal place to study undisturbed feeding behaviour and …" at bounding box center [386, 117] width 173 height 18
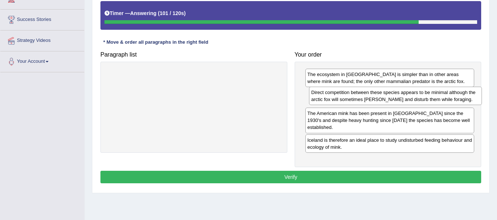
drag, startPoint x: 174, startPoint y: 81, endPoint x: 375, endPoint y: 99, distance: 202.3
click at [375, 99] on div "Direct competition between these species appears to be minimal although the arc…" at bounding box center [395, 96] width 173 height 18
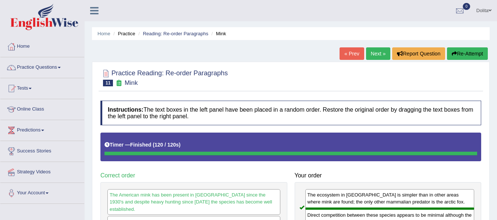
click at [372, 55] on link "Next »" at bounding box center [378, 53] width 24 height 13
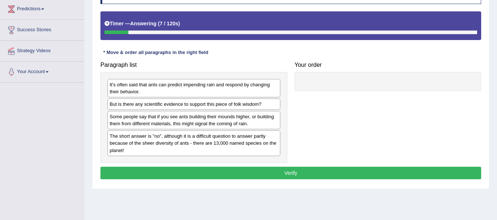
scroll to position [122, 0]
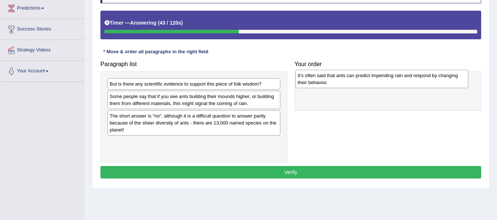
drag, startPoint x: 170, startPoint y: 89, endPoint x: 357, endPoint y: 81, distance: 188.1
click at [357, 81] on div "It's often said that ants can predict impending rain and respond by changing th…" at bounding box center [381, 79] width 173 height 18
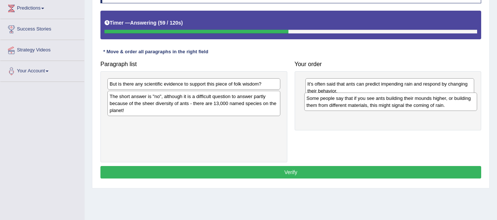
drag, startPoint x: 175, startPoint y: 103, endPoint x: 371, endPoint y: 105, distance: 196.7
click at [371, 105] on div "Some people say that if you see ants building their mounds higher, or building …" at bounding box center [390, 102] width 173 height 18
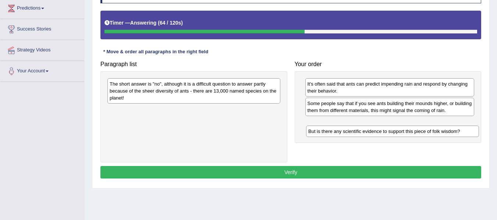
drag, startPoint x: 172, startPoint y: 84, endPoint x: 370, endPoint y: 132, distance: 204.2
click at [370, 132] on div "But is there any scientific evidence to support this piece of folk wisdom?" at bounding box center [392, 131] width 173 height 11
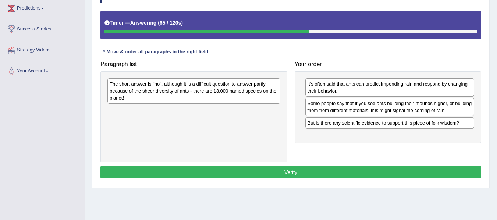
click at [206, 89] on div "The short answer is "no", although it is a difficult question to answer partly …" at bounding box center [193, 90] width 173 height 25
drag, startPoint x: 206, startPoint y: 89, endPoint x: 314, endPoint y: 106, distance: 109.5
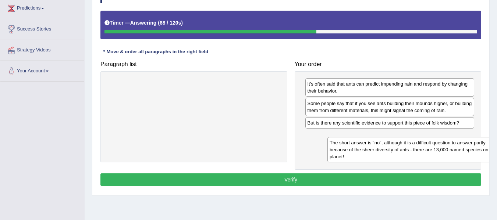
drag, startPoint x: 216, startPoint y: 96, endPoint x: 433, endPoint y: 153, distance: 224.0
click at [433, 153] on div "The short answer is "no", although it is a difficult question to answer partly …" at bounding box center [413, 149] width 173 height 25
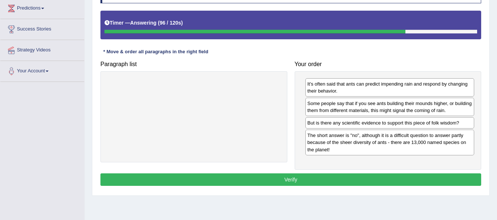
click at [361, 178] on button "Verify" at bounding box center [290, 180] width 381 height 13
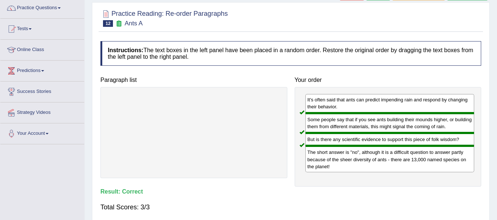
scroll to position [0, 0]
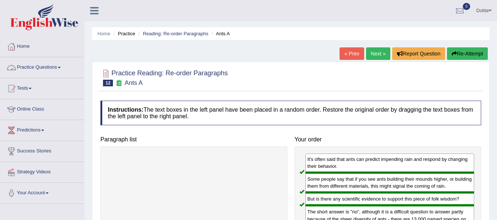
click at [61, 68] on span at bounding box center [59, 67] width 3 height 1
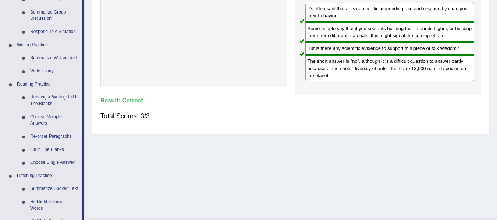
scroll to position [149, 0]
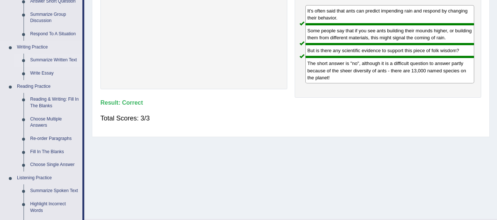
click at [69, 58] on link "Summarize Written Text" at bounding box center [55, 60] width 56 height 13
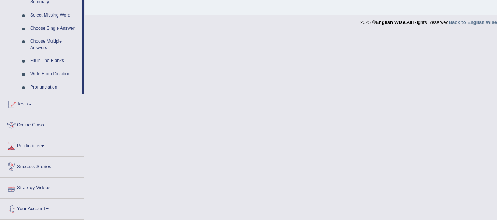
scroll to position [377, 0]
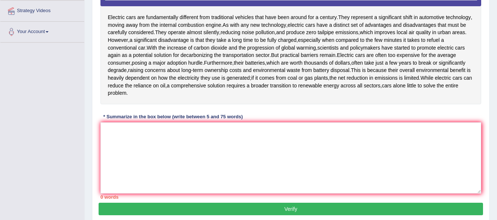
drag, startPoint x: 501, startPoint y: 40, endPoint x: 502, endPoint y: 121, distance: 80.5
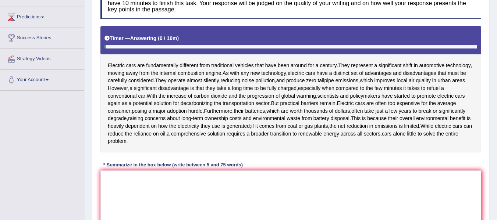
scroll to position [110, 0]
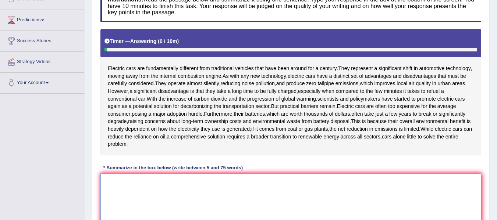
click at [127, 187] on textarea at bounding box center [290, 209] width 381 height 71
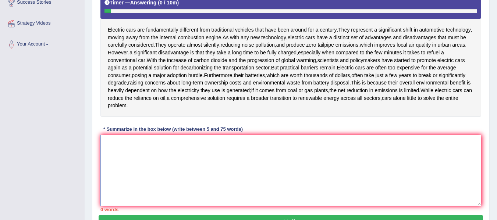
scroll to position [156, 0]
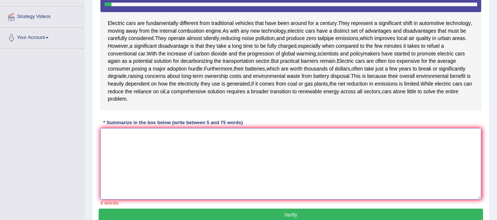
click at [136, 161] on textarea at bounding box center [290, 163] width 381 height 71
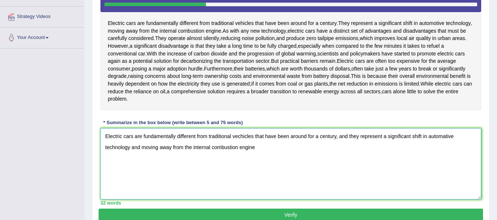
click at [243, 137] on textarea "Electric cars are fundamentally different from traditional vechicles that have …" at bounding box center [290, 163] width 381 height 71
click at [393, 147] on textarea "Electric cars are fundamentally different from traditional vehicles that have b…" at bounding box center [290, 163] width 381 height 71
click at [450, 138] on textarea "Electric cars are fundamentally different from traditional vehicles that have b…" at bounding box center [290, 163] width 381 height 71
click at [263, 149] on textarea "Electric cars are fundamentally different from traditional vehicles that have b…" at bounding box center [290, 163] width 381 height 71
click at [241, 146] on textarea "Electric cars are fundamentally different from traditional vehicles that have b…" at bounding box center [290, 163] width 381 height 71
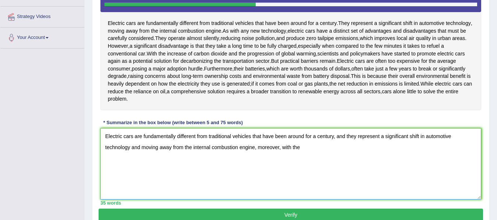
click at [308, 147] on textarea "Electric cars are fundamentally different from traditional vehicles that have b…" at bounding box center [290, 163] width 381 height 71
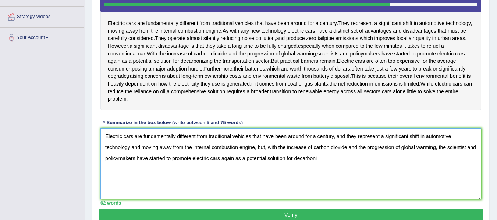
click at [396, 163] on textarea "Electric cars are fundamentally different from traditional vehicles that have b…" at bounding box center [290, 163] width 381 height 71
click at [333, 159] on textarea "Electric cars are fundamentally different from traditional vehicles that have b…" at bounding box center [290, 163] width 381 height 71
click at [452, 148] on textarea "Electric cars are fundamentally different from traditional vehicles that have b…" at bounding box center [290, 163] width 381 height 71
click at [466, 162] on textarea "Electric cars are fundamentally different from traditional vehicles that have b…" at bounding box center [290, 163] width 381 height 71
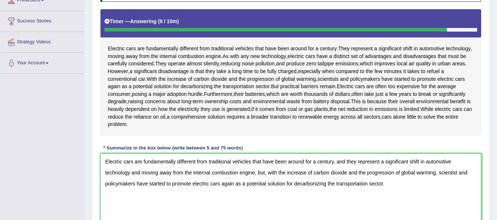
scroll to position [145, 0]
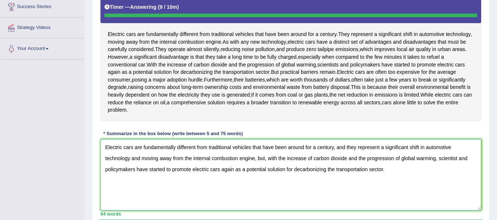
type textarea "Electric cars are fundamentally different from traditional vehicles that have b…"
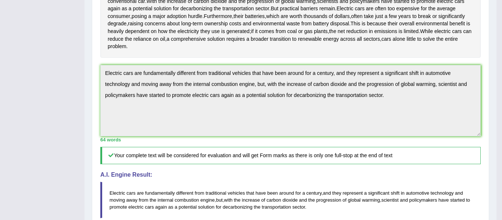
drag, startPoint x: 501, startPoint y: 96, endPoint x: 501, endPoint y: 120, distance: 24.3
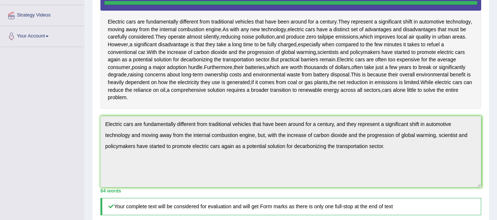
scroll to position [85, 0]
